Goal: Task Accomplishment & Management: Manage account settings

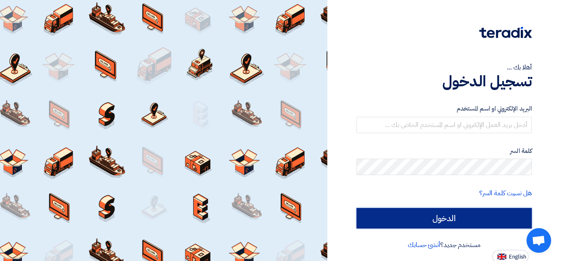
click at [468, 211] on input "الدخول" at bounding box center [443, 218] width 175 height 21
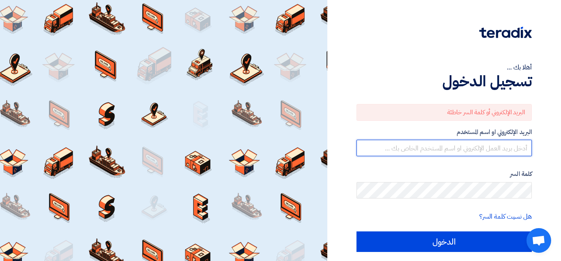
click at [474, 150] on input "text" at bounding box center [443, 148] width 175 height 16
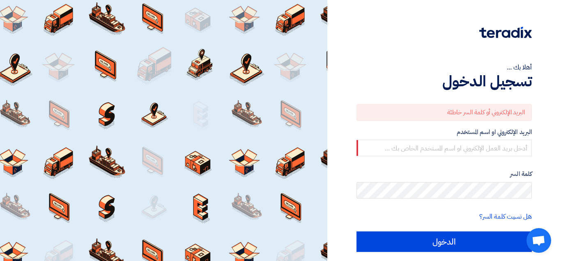
click at [536, 161] on div "أهلا بك ... تسجيل الدخول البريد الإلكتروني أو كلمة السر خاطئة البريد الإلكتروني…" at bounding box center [443, 143] width 221 height 286
drag, startPoint x: 545, startPoint y: 200, endPoint x: 541, endPoint y: 201, distance: 4.7
click at [544, 200] on div "أهلا بك ... تسجيل الدخول البريد الإلكتروني أو كلمة السر خاطئة البريد الإلكتروني…" at bounding box center [443, 143] width 221 height 286
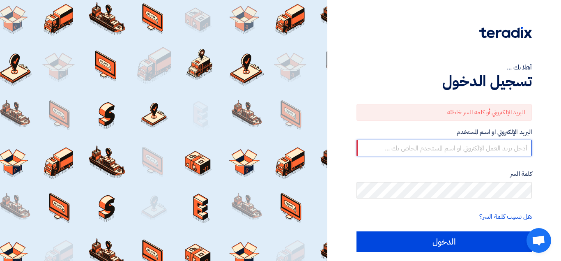
click at [477, 153] on input "text" at bounding box center [443, 148] width 175 height 16
click at [480, 146] on input "text" at bounding box center [443, 148] width 175 height 16
paste input "[PERSON_NAME].habib"
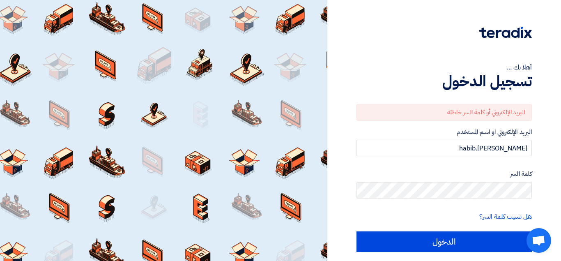
click at [537, 157] on div "أهلا بك ... تسجيل الدخول البريد الإلكتروني أو كلمة السر خاطئة البريد الإلكتروني…" at bounding box center [443, 143] width 221 height 286
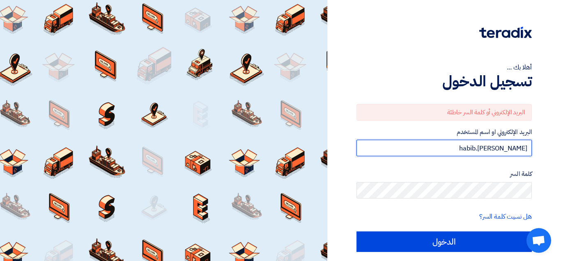
click at [487, 144] on input "[PERSON_NAME].habib" at bounding box center [443, 148] width 175 height 16
type input "ش"
type input "a"
